Goal: Navigation & Orientation: Find specific page/section

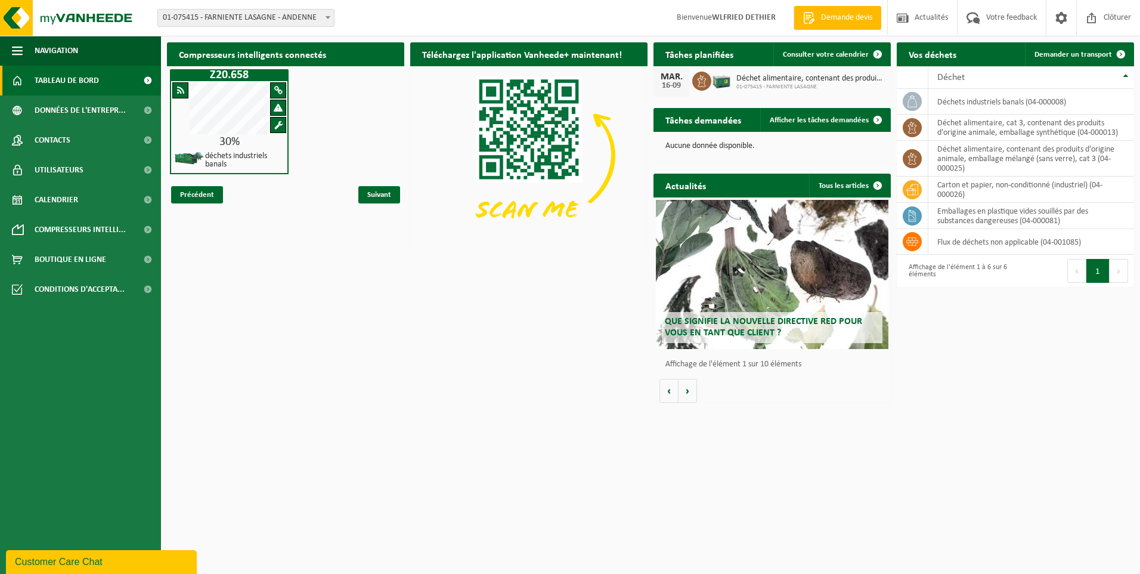
click at [78, 75] on span "Tableau de bord" at bounding box center [67, 81] width 64 height 30
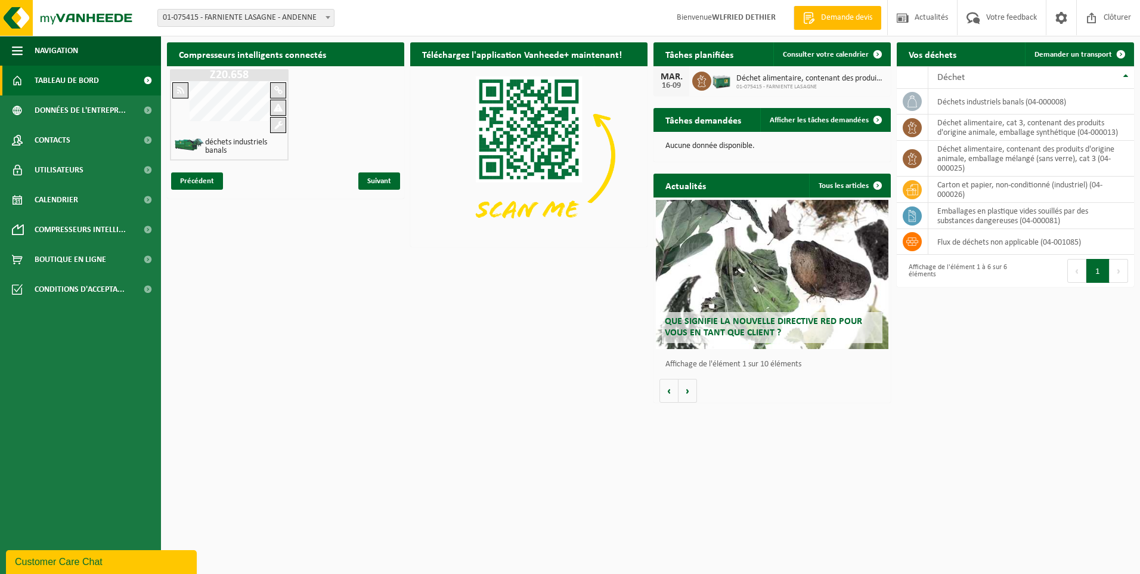
click at [84, 78] on span "Tableau de bord" at bounding box center [67, 81] width 64 height 30
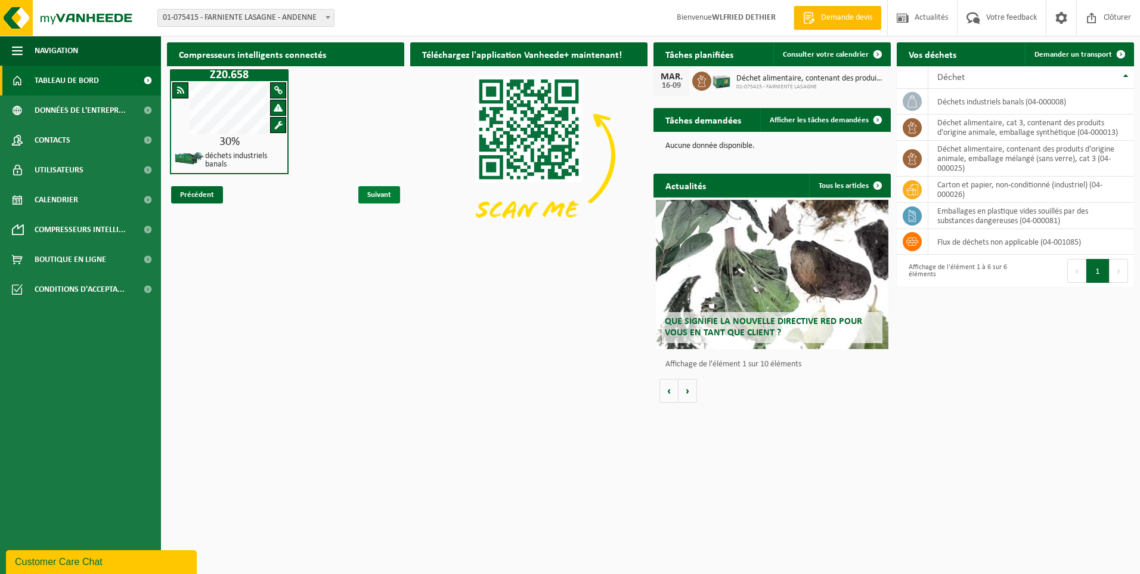
click at [370, 193] on span "Suivant" at bounding box center [379, 194] width 42 height 17
